Goal: Information Seeking & Learning: Check status

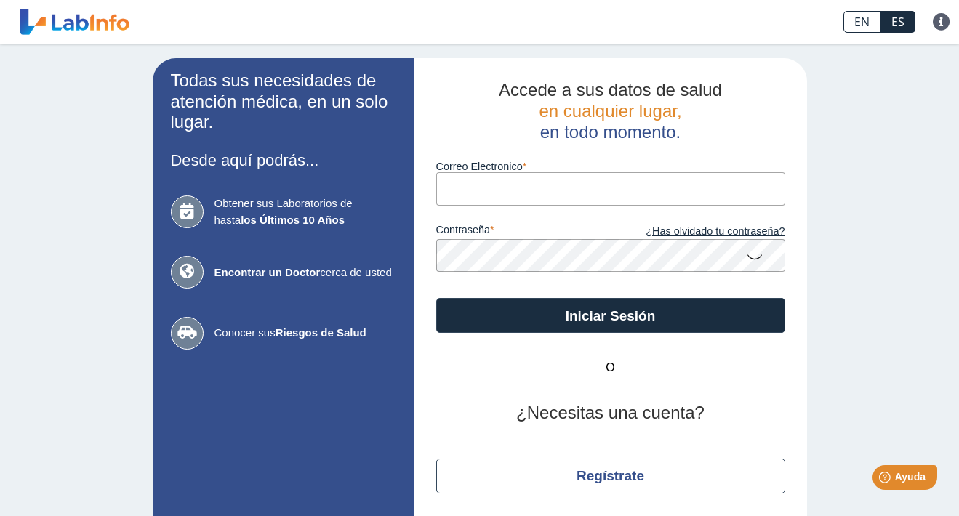
type input "[EMAIL_ADDRESS][DOMAIN_NAME]"
click at [610, 314] on button "Iniciar Sesión" at bounding box center [610, 315] width 349 height 35
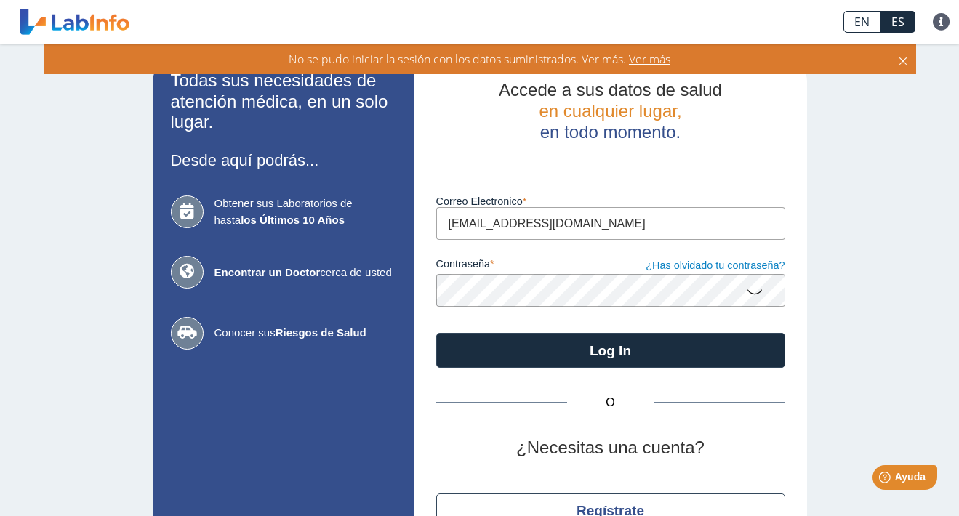
click at [610, 348] on button "Log In" at bounding box center [610, 350] width 349 height 35
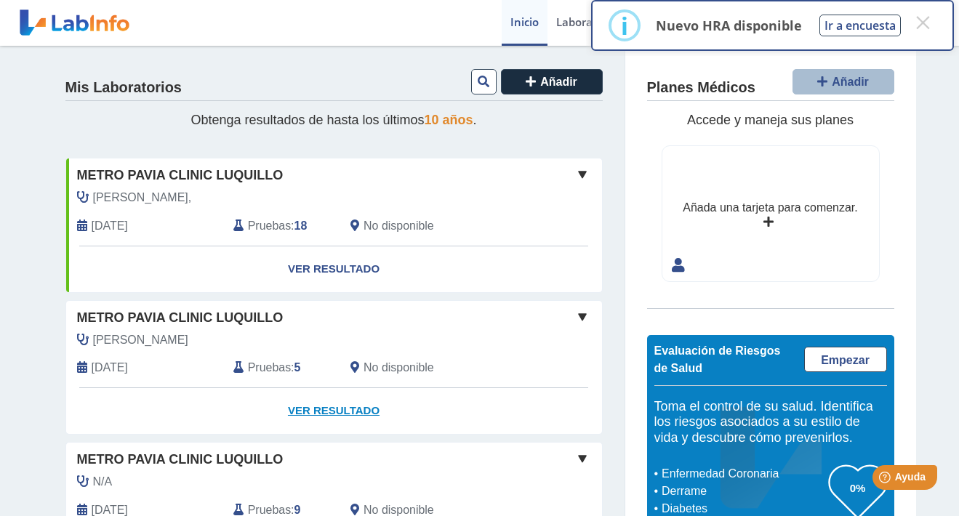
click at [305, 405] on link "Ver Resultado" at bounding box center [334, 411] width 536 height 46
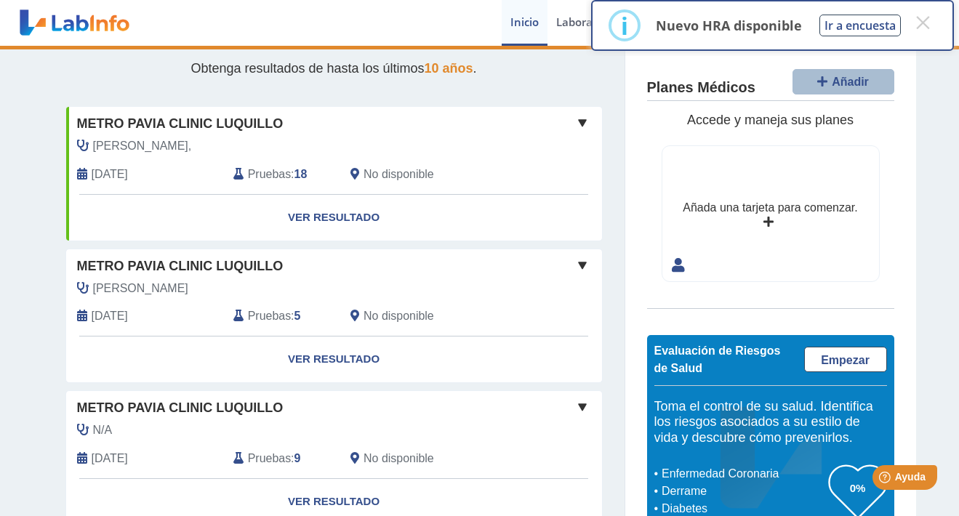
scroll to position [53, 0]
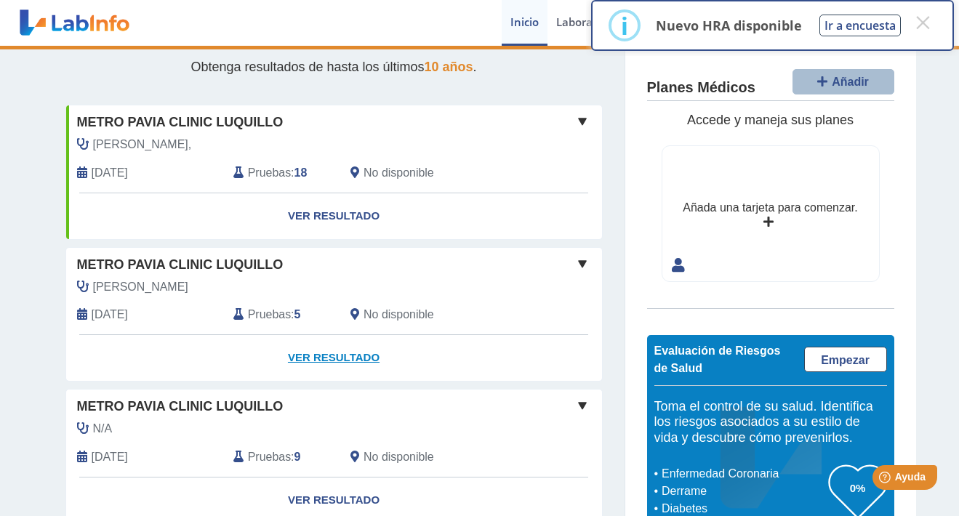
click at [329, 356] on link "Ver Resultado" at bounding box center [334, 358] width 536 height 46
click at [925, 31] on button "×" at bounding box center [923, 22] width 26 height 26
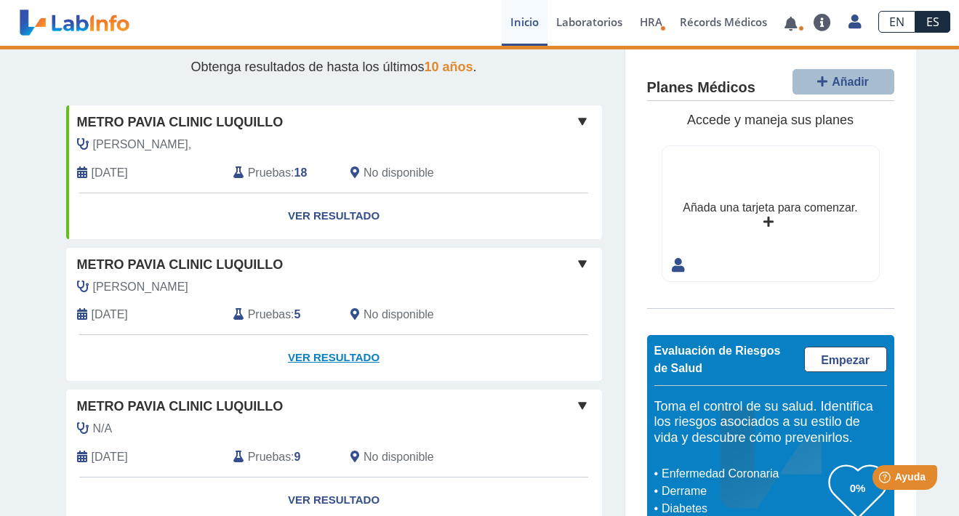
click at [355, 352] on link "Ver Resultado" at bounding box center [334, 358] width 536 height 46
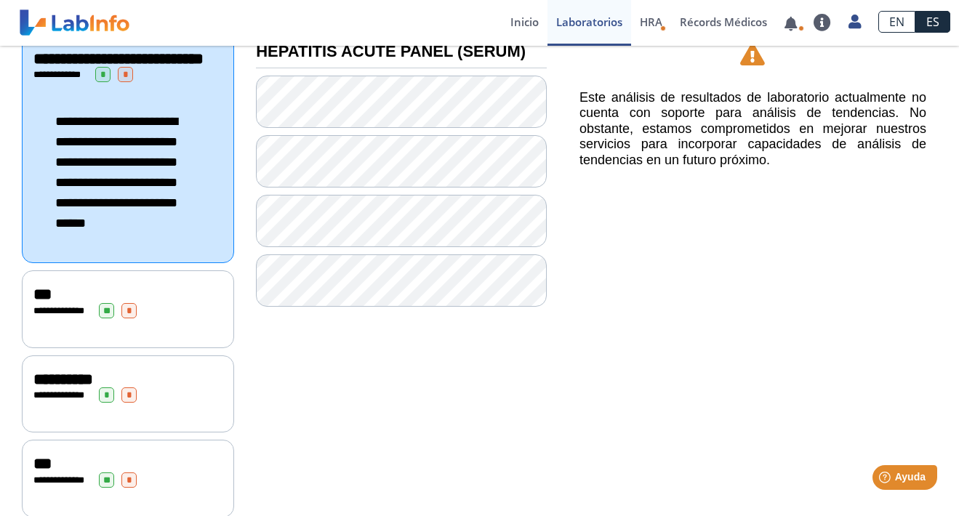
scroll to position [210, 0]
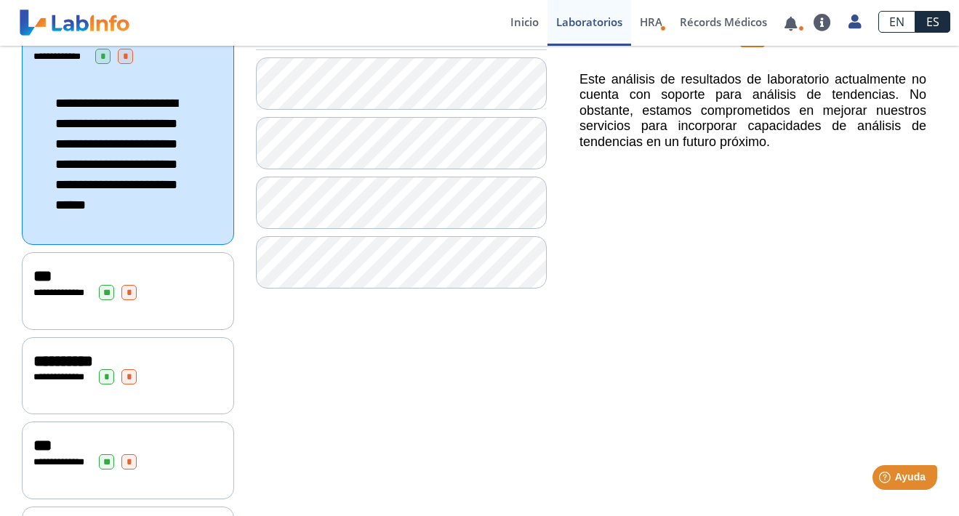
click at [131, 284] on div "***" at bounding box center [127, 276] width 189 height 17
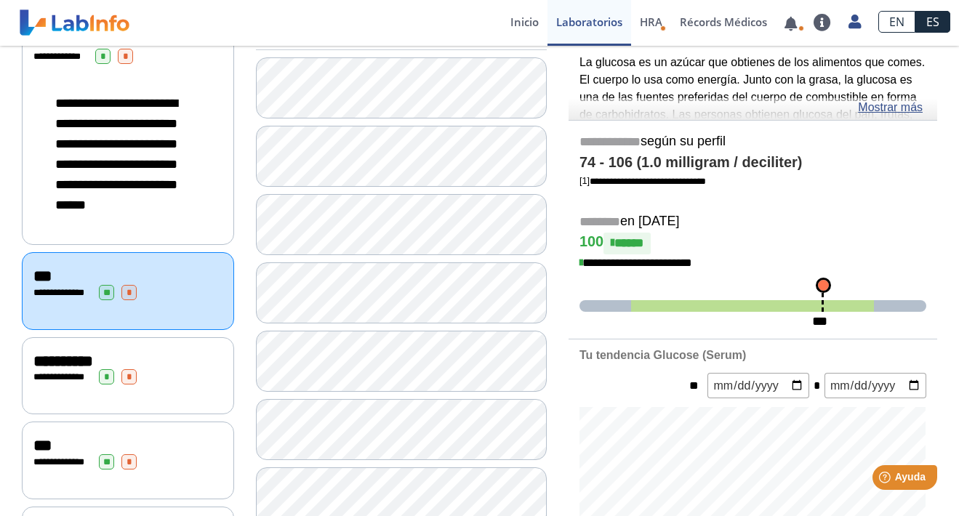
click at [87, 369] on span "**********" at bounding box center [63, 361] width 60 height 16
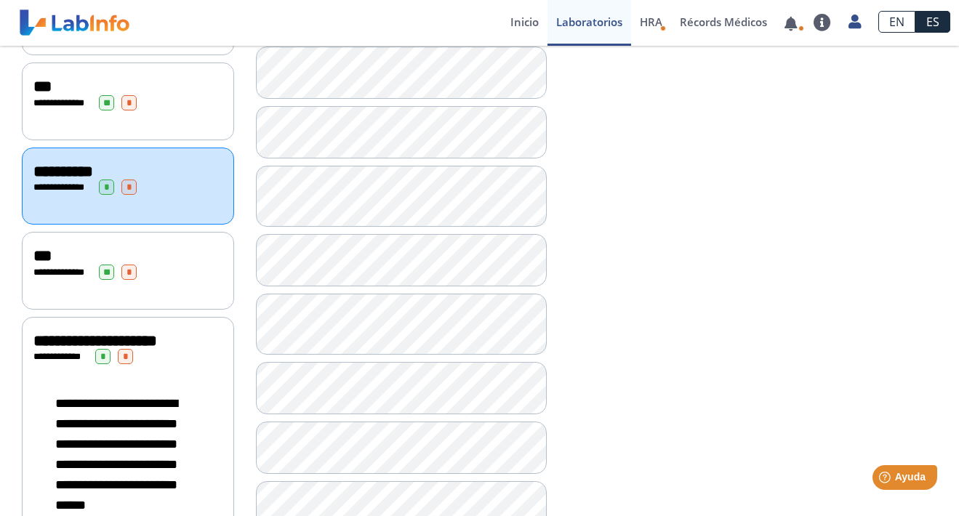
scroll to position [398, 0]
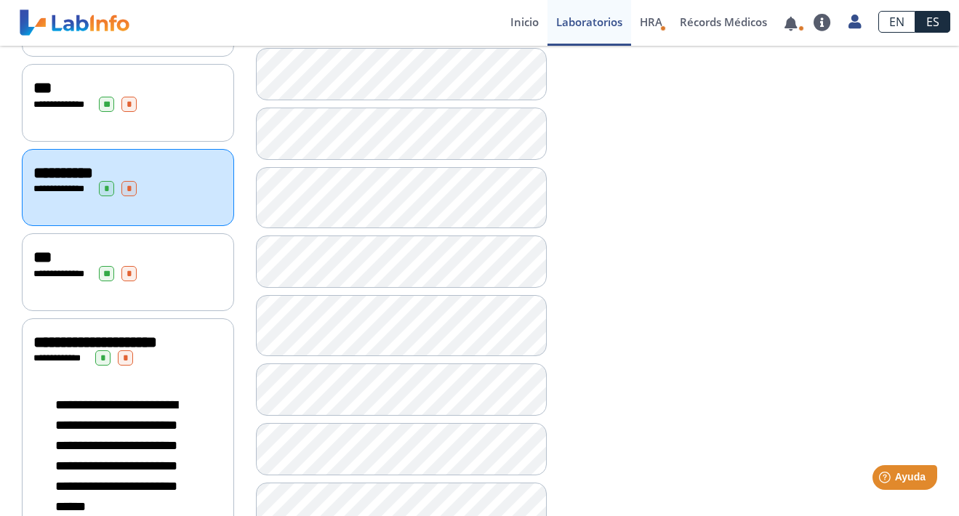
click at [99, 259] on div "***" at bounding box center [127, 257] width 189 height 17
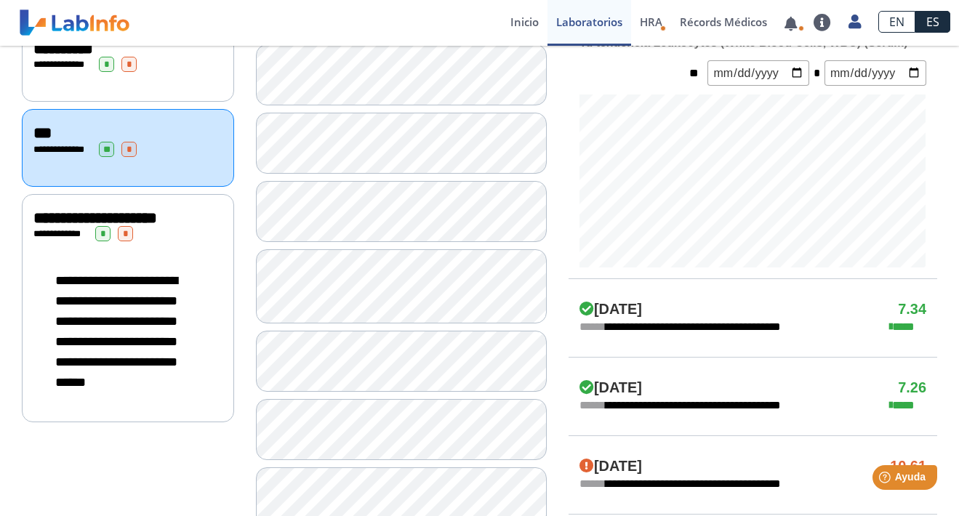
scroll to position [522, 0]
click at [100, 226] on span "**********" at bounding box center [95, 219] width 124 height 16
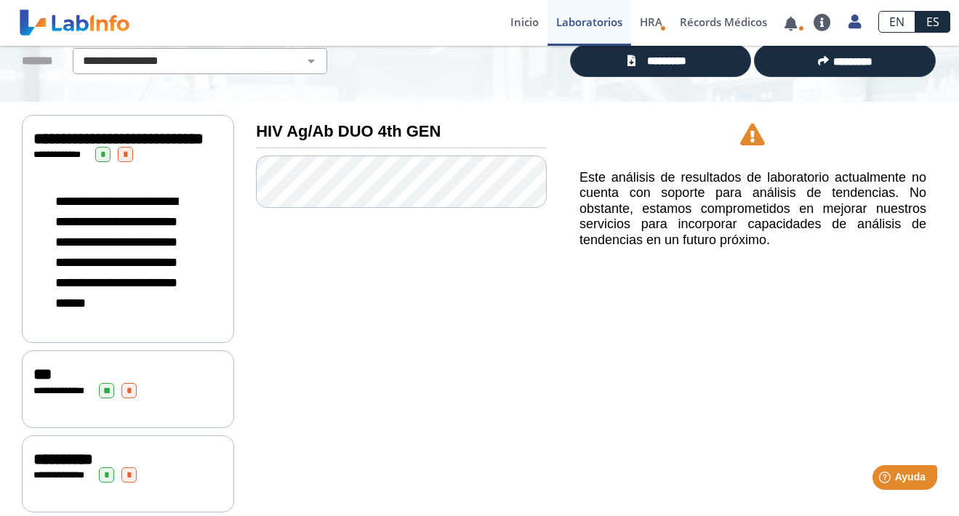
scroll to position [39, 0]
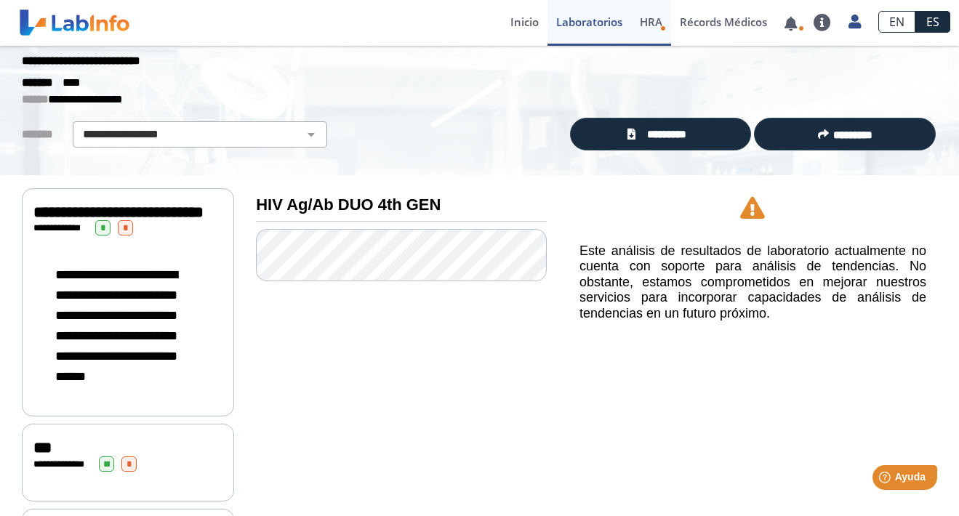
click at [657, 33] on link "HRA Evaluación de Riesgos de Salud" at bounding box center [651, 23] width 40 height 46
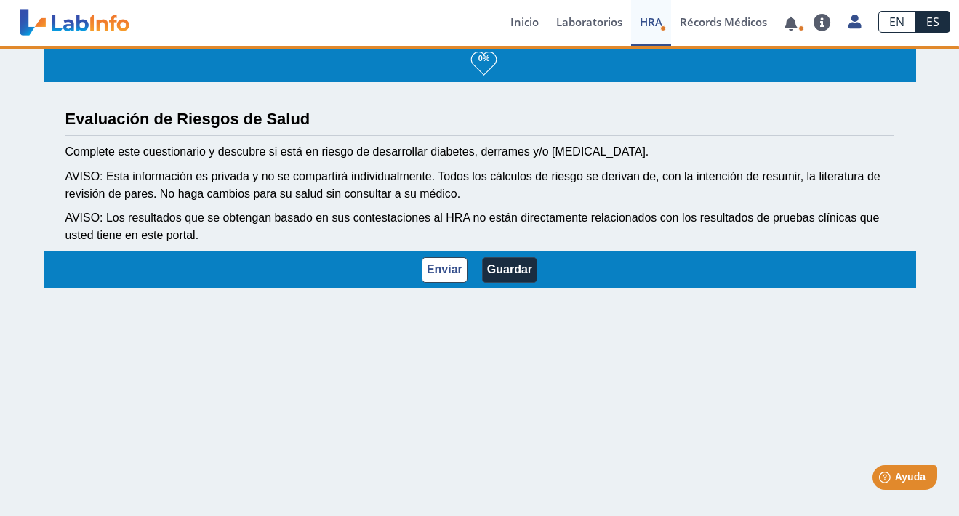
scroll to position [1, 0]
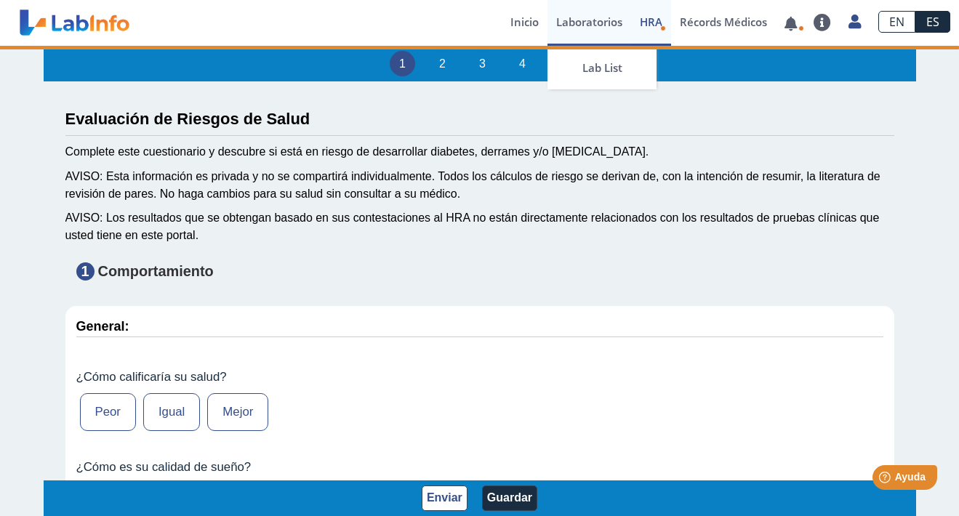
type input "[PERSON_NAME]"
type input "[DATE]"
select select
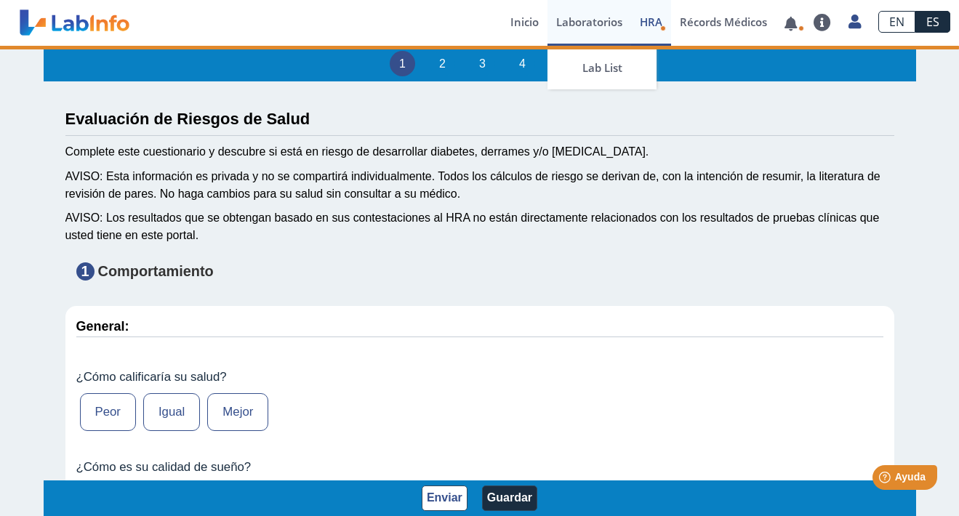
select select
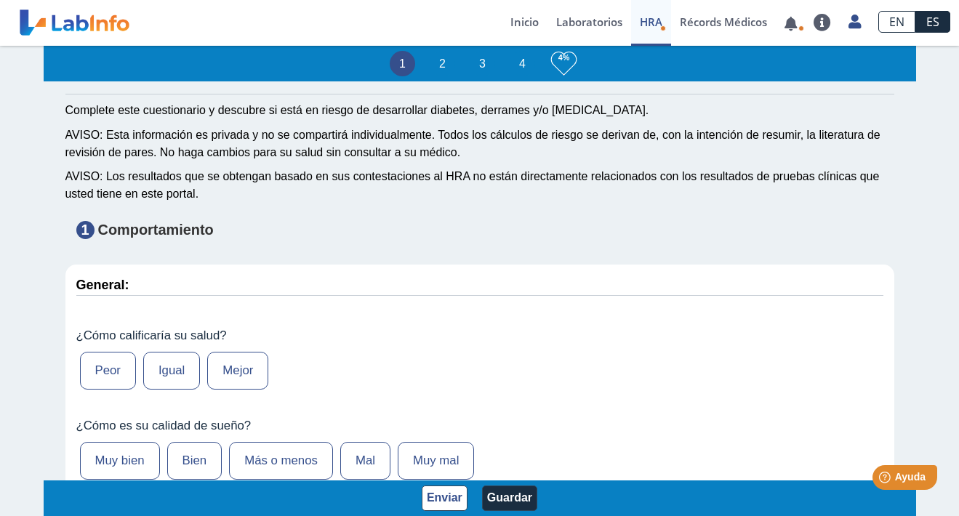
scroll to position [43, 0]
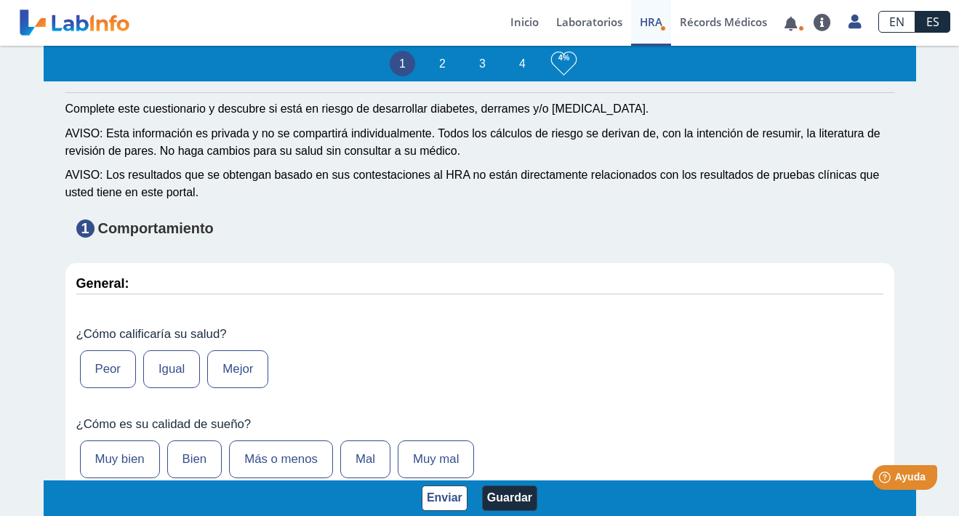
click at [441, 63] on li "2" at bounding box center [442, 63] width 25 height 25
click at [716, 19] on link "Récords Médicos" at bounding box center [723, 23] width 105 height 46
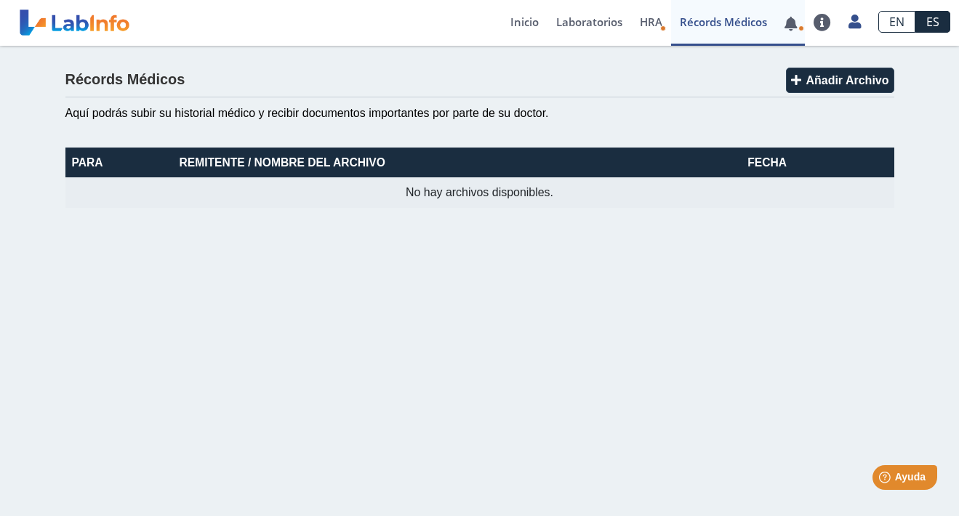
click at [787, 24] on link at bounding box center [791, 23] width 30 height 11
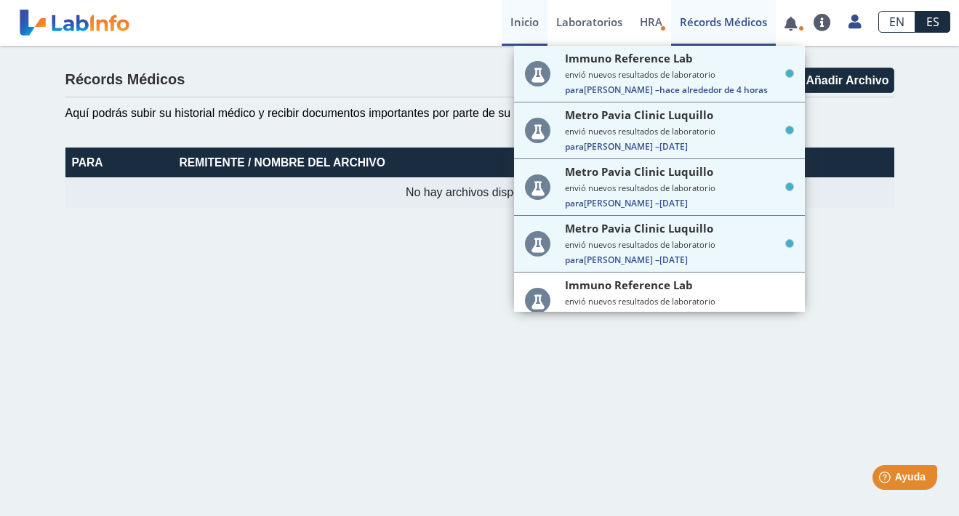
click at [531, 23] on link "Inicio" at bounding box center [525, 23] width 46 height 46
